Goal: Transaction & Acquisition: Purchase product/service

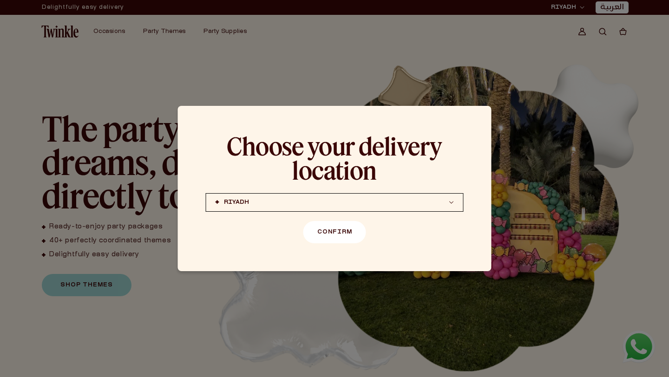
click at [325, 223] on button "Confirm" at bounding box center [334, 232] width 63 height 22
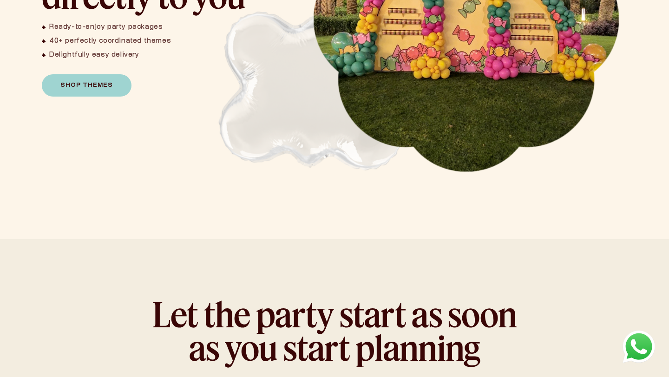
scroll to position [466, 0]
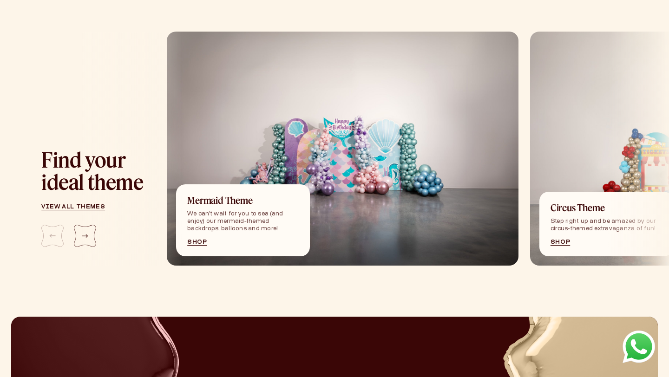
scroll to position [1007, 0]
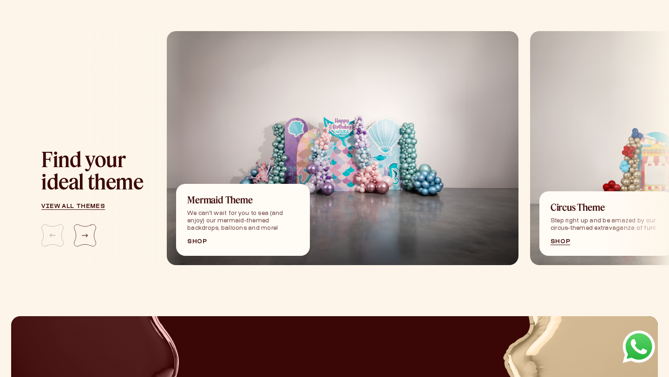
click at [191, 242] on link "Shop" at bounding box center [242, 242] width 111 height 6
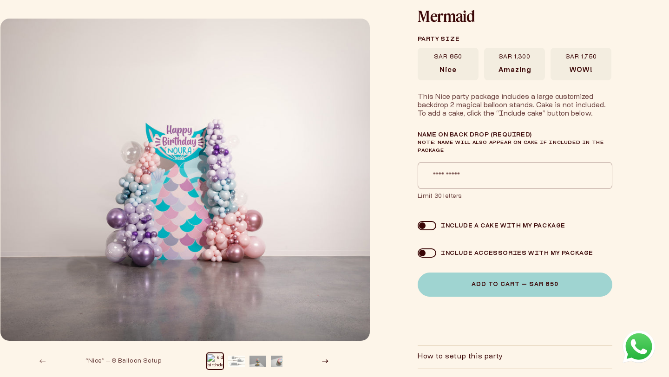
scroll to position [40, 0]
click at [328, 360] on button "Slide right" at bounding box center [325, 361] width 20 height 20
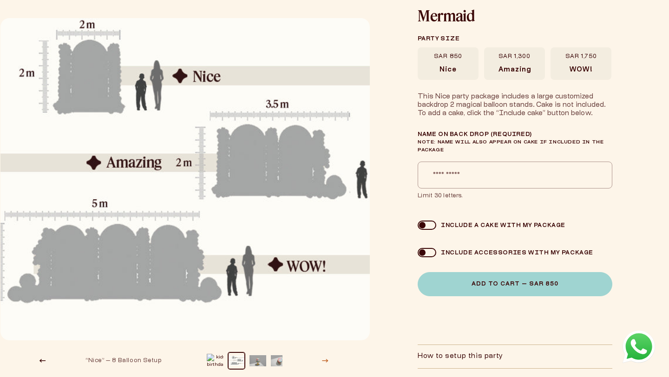
scroll to position [0, 7]
click at [328, 360] on button "Slide right" at bounding box center [325, 361] width 20 height 20
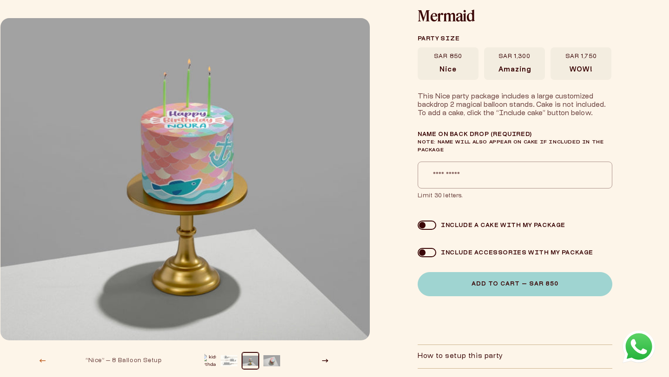
click at [42, 360] on icon "Slide left" at bounding box center [42, 361] width 7 height 4
